Goal: Check status: Check status

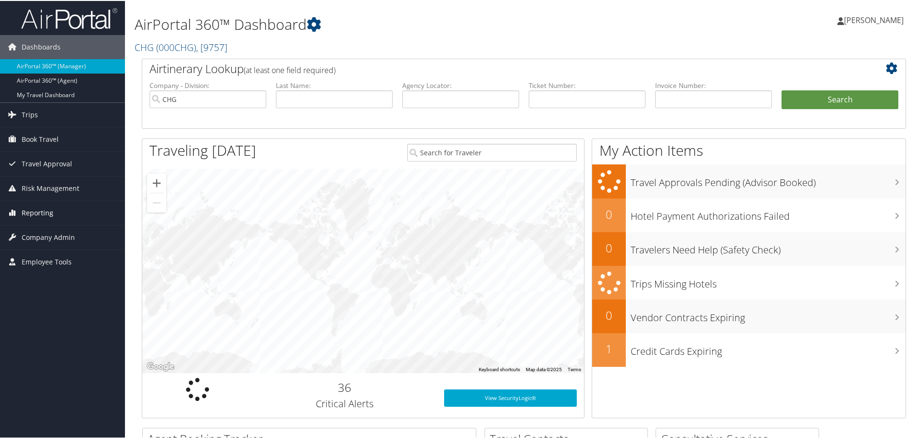
click at [34, 209] on span "Reporting" at bounding box center [38, 212] width 32 height 24
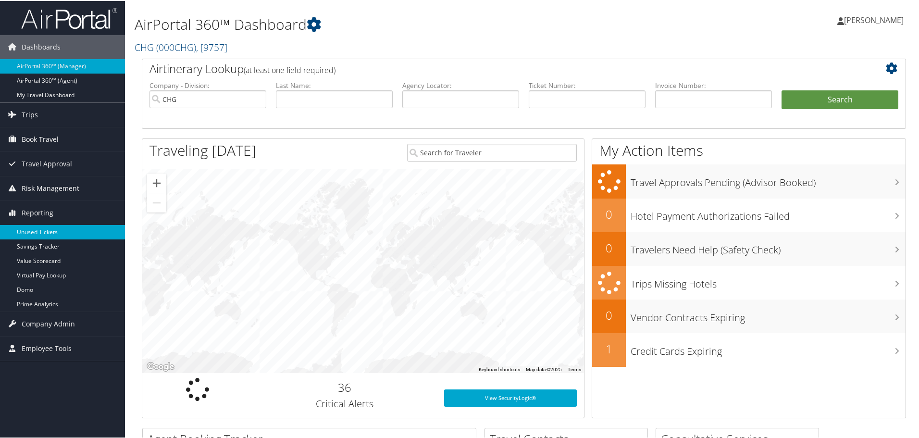
click at [29, 228] on link "Unused Tickets" at bounding box center [62, 231] width 125 height 14
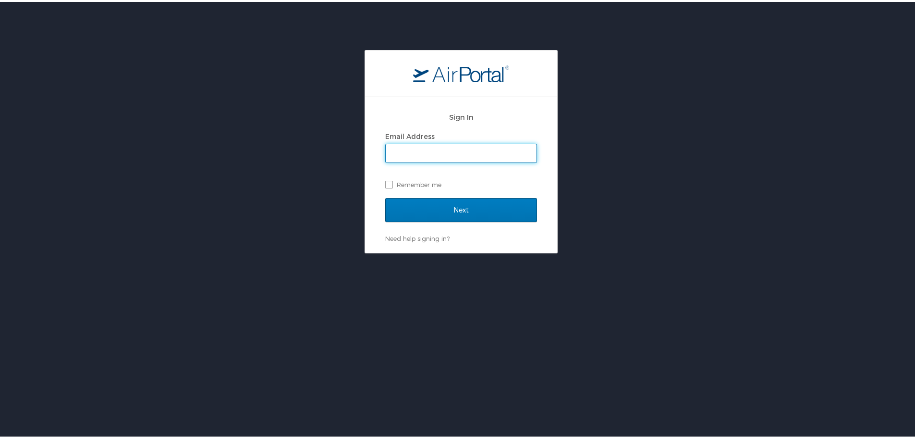
type input "[PERSON_NAME][EMAIL_ADDRESS][PERSON_NAME][DOMAIN_NAME]"
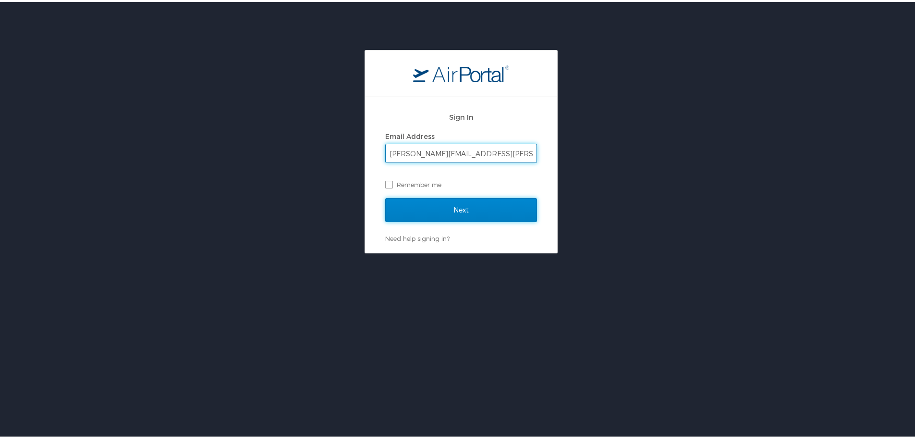
click at [515, 208] on input "Next" at bounding box center [461, 208] width 152 height 24
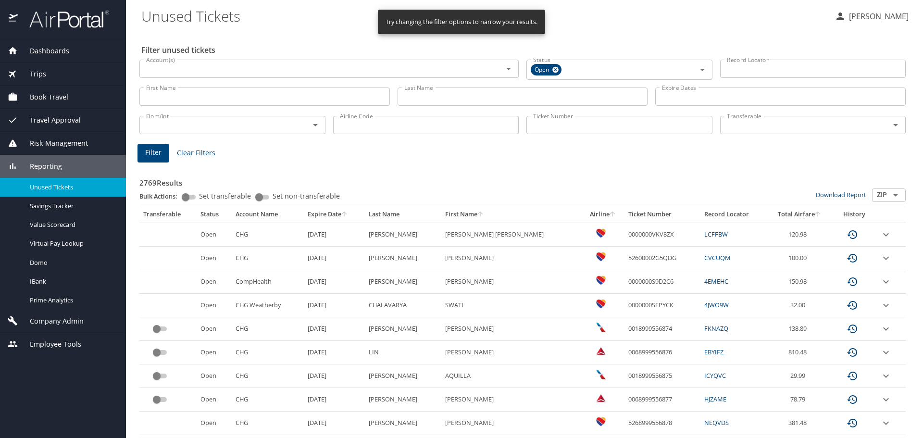
click at [391, 128] on input "Airline Code" at bounding box center [426, 125] width 186 height 18
type input "as"
click at [164, 151] on button "Filter" at bounding box center [153, 153] width 32 height 19
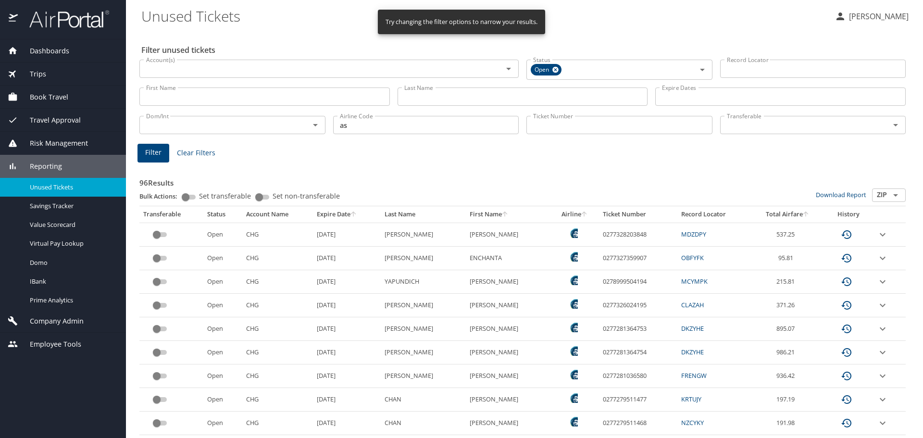
click at [349, 213] on icon "sort" at bounding box center [353, 214] width 8 height 8
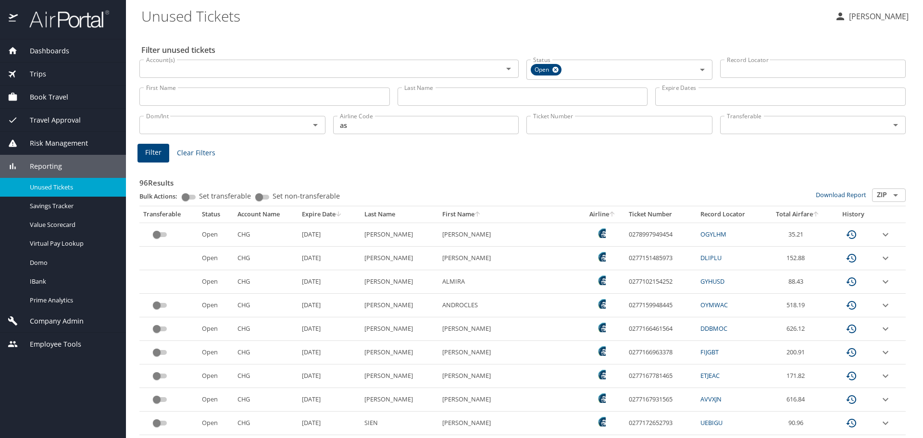
click at [879, 302] on icon "expand row" at bounding box center [885, 305] width 12 height 12
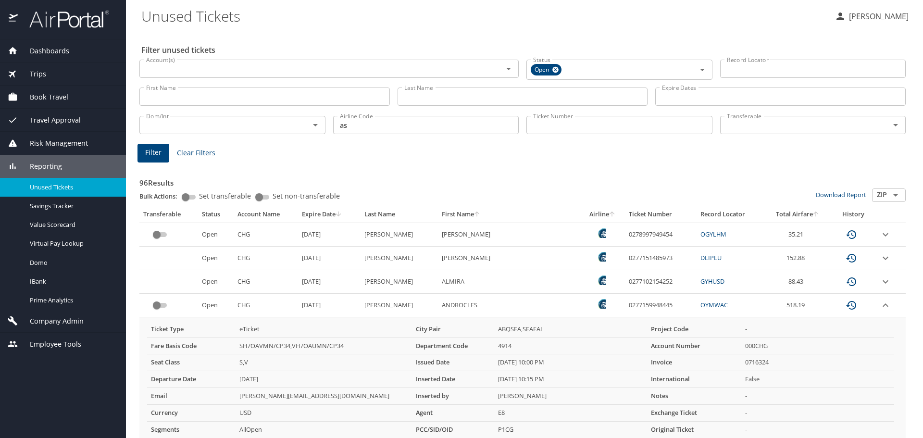
click at [879, 280] on icon "expand row" at bounding box center [885, 282] width 12 height 12
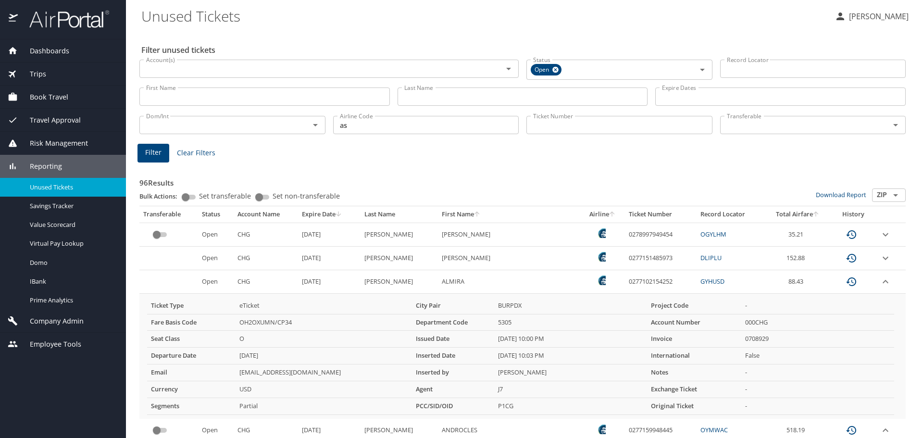
click at [879, 256] on icon "expand row" at bounding box center [885, 258] width 12 height 12
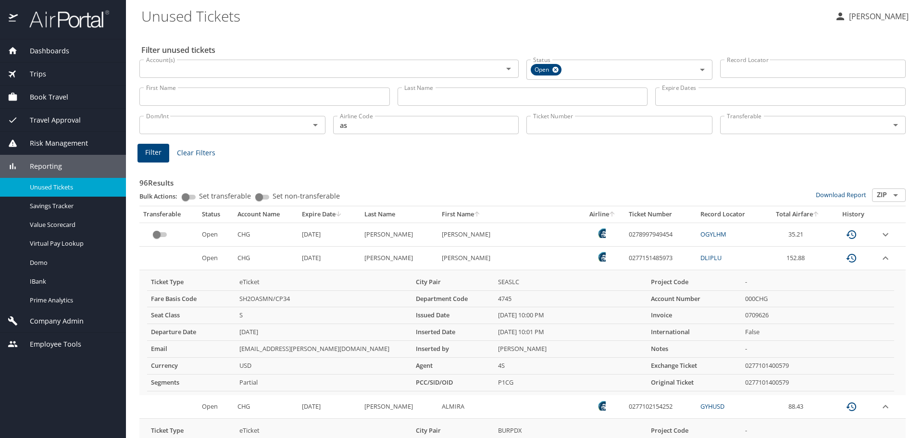
click at [879, 236] on icon "expand row" at bounding box center [885, 235] width 12 height 12
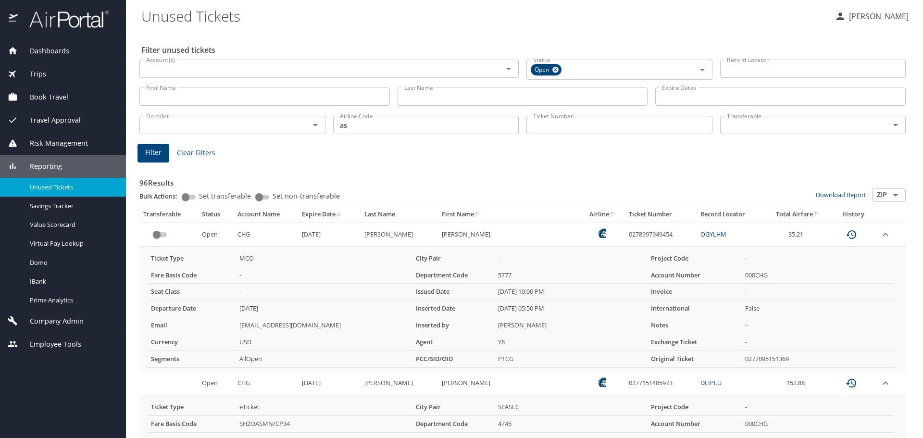
click at [879, 236] on icon "expand row" at bounding box center [885, 235] width 12 height 12
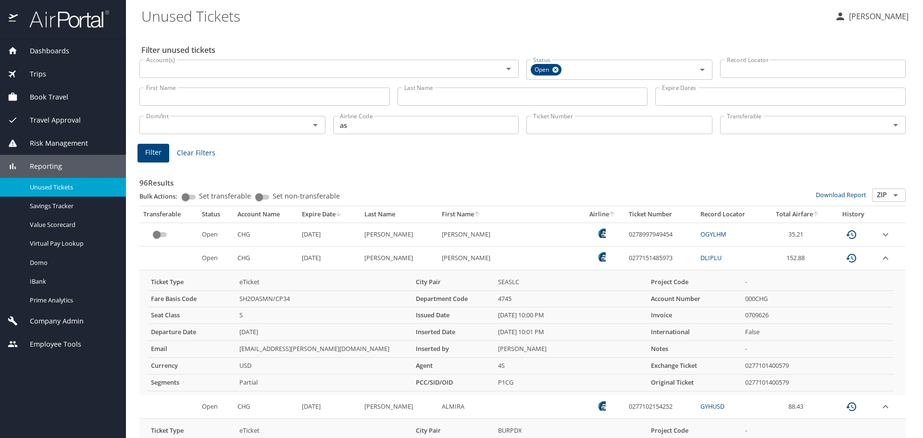
click at [879, 257] on icon "expand row" at bounding box center [885, 258] width 12 height 12
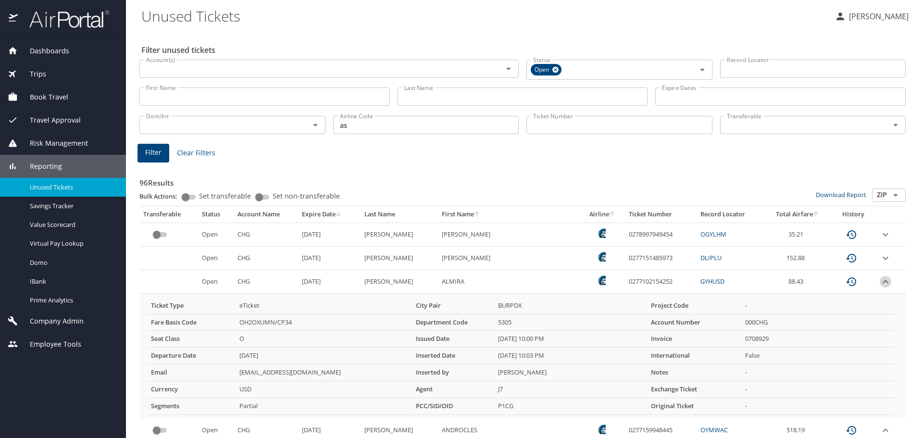
click at [879, 281] on icon "expand row" at bounding box center [885, 282] width 12 height 12
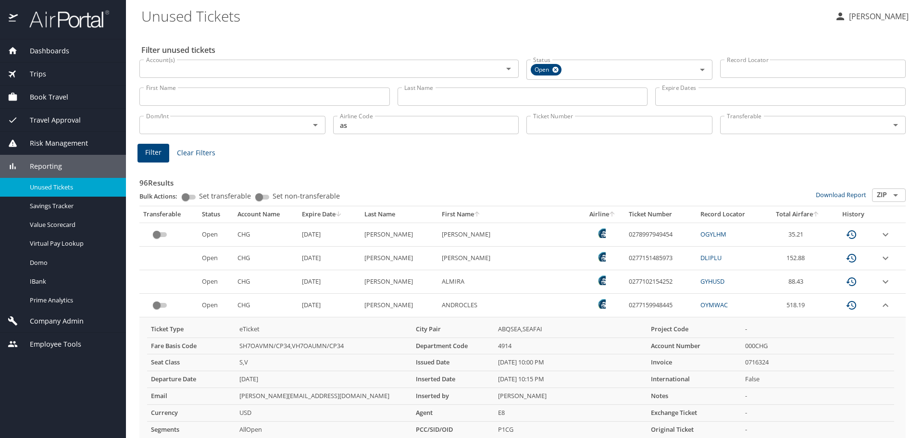
click at [882, 306] on icon "expand row" at bounding box center [885, 304] width 6 height 3
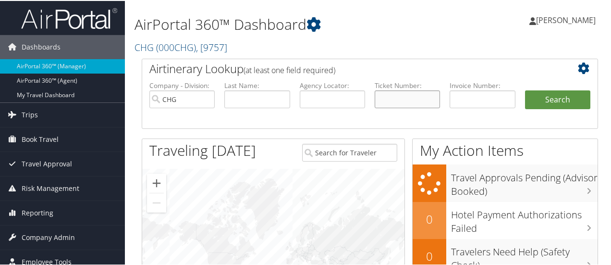
click at [400, 104] on input "text" at bounding box center [407, 98] width 65 height 18
paste input "0277259384523"
type input "0277259384523"
click at [539, 102] on button "Search" at bounding box center [557, 98] width 65 height 19
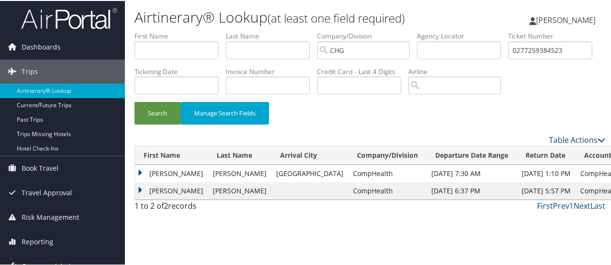
click at [143, 198] on td "[PERSON_NAME]" at bounding box center [171, 189] width 73 height 17
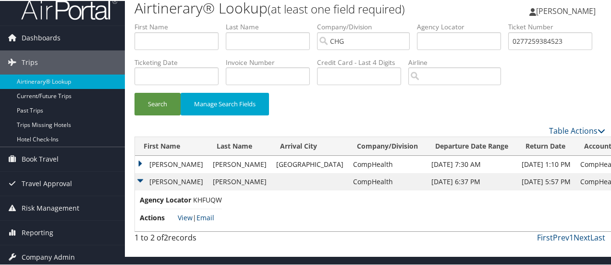
scroll to position [36, 0]
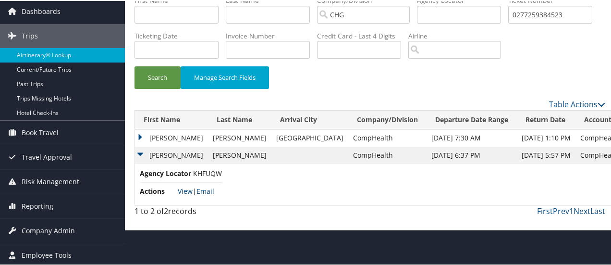
click at [140, 146] on td "[PERSON_NAME]" at bounding box center [171, 136] width 73 height 17
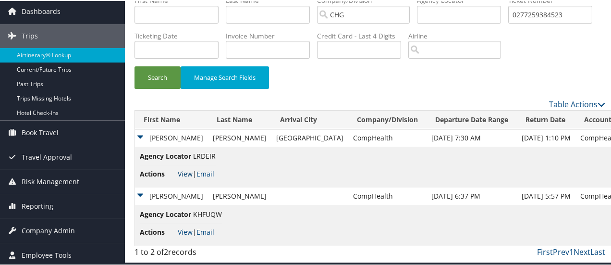
click at [182, 177] on link "View" at bounding box center [185, 172] width 15 height 9
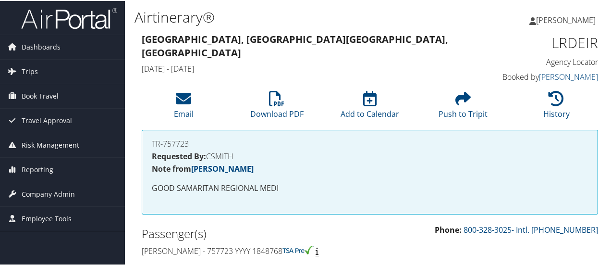
scroll to position [1147, 0]
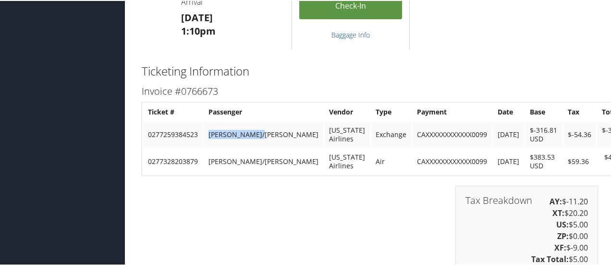
drag, startPoint x: 208, startPoint y: 134, endPoint x: 267, endPoint y: 132, distance: 59.1
click at [267, 132] on td "[PERSON_NAME]/[PERSON_NAME]" at bounding box center [264, 134] width 120 height 26
copy td "[PERSON_NAME]/[PERSON_NAME]"
click at [170, 158] on td "0277328203879" at bounding box center [173, 161] width 60 height 26
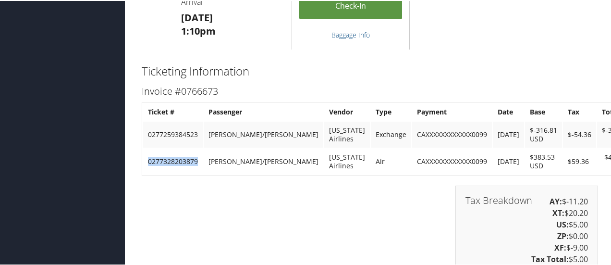
copy td "0277328203879"
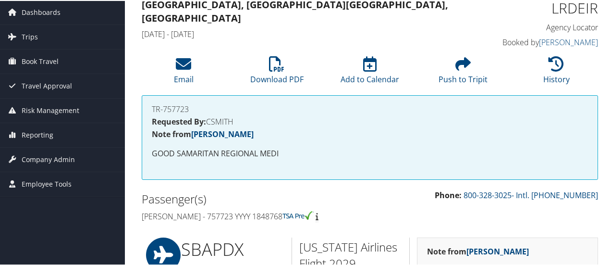
scroll to position [48, 0]
